Goal: Browse casually

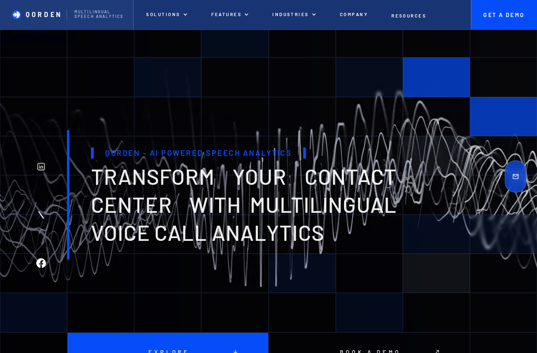
click at [314, 158] on div "Qorden - AI Powered Speech Analytics transform your contact center with multili…" at bounding box center [233, 195] width 333 height 130
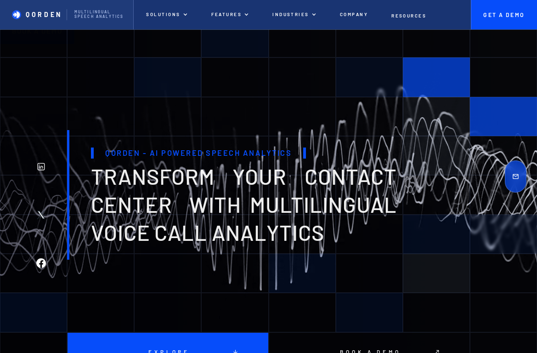
click at [426, 116] on div at bounding box center [436, 116] width 67 height 39
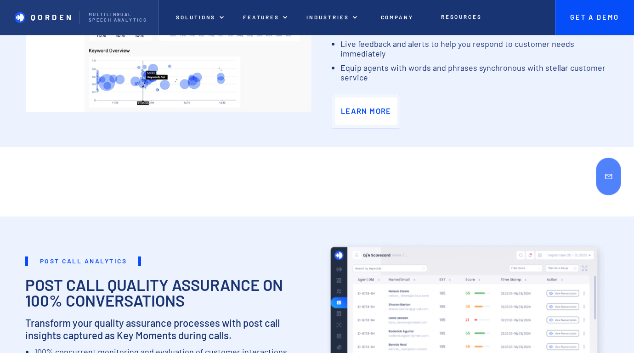
scroll to position [676, 0]
